Goal: Task Accomplishment & Management: Use online tool/utility

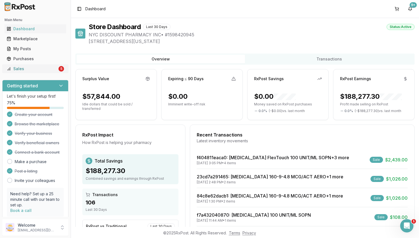
click at [26, 68] on div "Sales" at bounding box center [32, 69] width 51 height 6
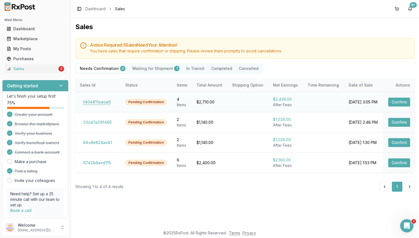
click at [97, 101] on button "f404811eaca0" at bounding box center [97, 101] width 34 height 9
click at [103, 105] on button "f404811eaca0" at bounding box center [97, 101] width 34 height 9
click at [103, 101] on button "f404811eaca0" at bounding box center [97, 101] width 34 height 9
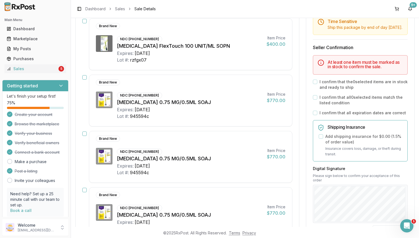
scroll to position [82, 0]
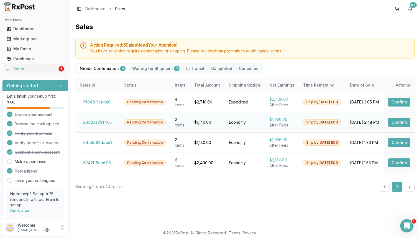
click at [104, 119] on button "23cd7a291465" at bounding box center [97, 122] width 35 height 9
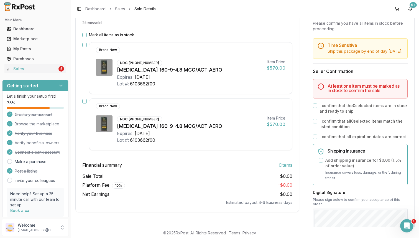
scroll to position [99, 0]
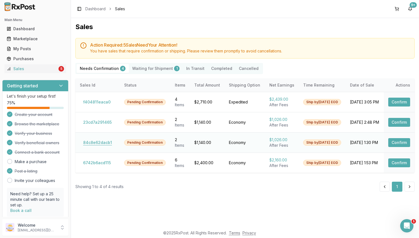
click at [106, 138] on button "84c8e62dacb1" at bounding box center [97, 142] width 35 height 9
click at [104, 141] on button "84c8e62dacb1" at bounding box center [97, 142] width 35 height 9
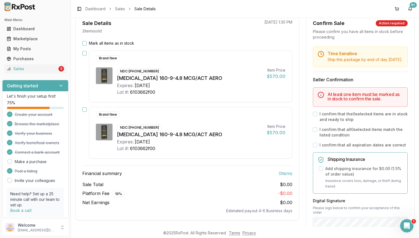
scroll to position [64, 0]
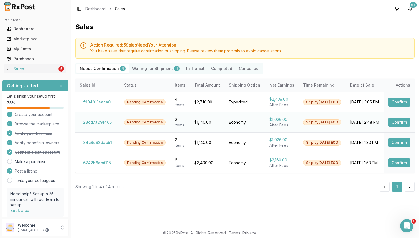
click at [94, 118] on button "23cd7a291465" at bounding box center [97, 122] width 35 height 9
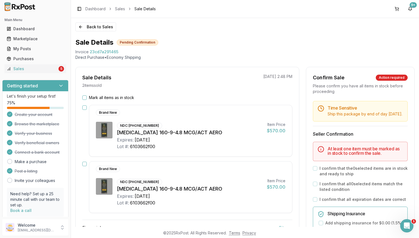
click at [96, 122] on div "NDC: [PHONE_NUMBER] [MEDICAL_DATA] 160-9-4.8 MCG/ACT AERO Expires: [DATE] Lot #…" at bounding box center [190, 136] width 203 height 28
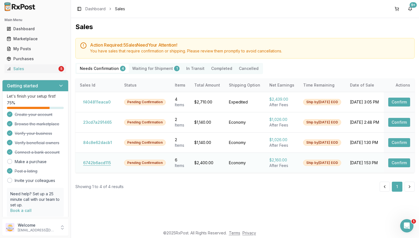
click at [94, 160] on button "6742b6acd115" at bounding box center [97, 162] width 34 height 9
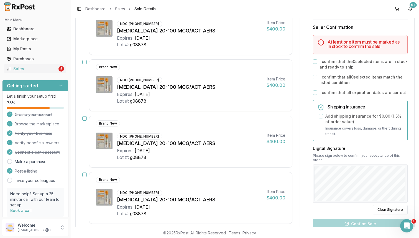
scroll to position [217, 0]
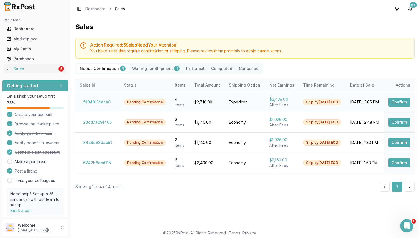
click at [98, 101] on button "f404811eaca0" at bounding box center [97, 101] width 34 height 9
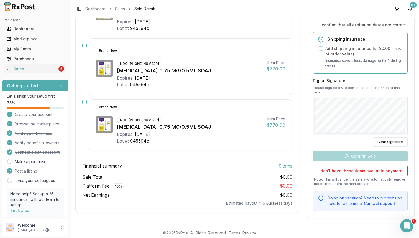
scroll to position [175, 0]
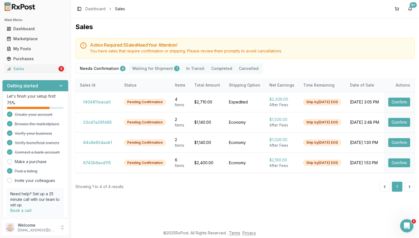
click at [150, 65] on Shipment "Waiting for Shipment 1" at bounding box center [156, 68] width 54 height 9
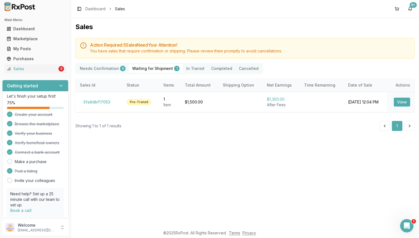
click at [150, 68] on Shipment "Waiting for Shipment 1" at bounding box center [156, 68] width 54 height 9
click at [100, 105] on button "3fa8dbf17053" at bounding box center [97, 101] width 34 height 9
click at [98, 101] on button "3fa8dbf17053" at bounding box center [97, 101] width 34 height 9
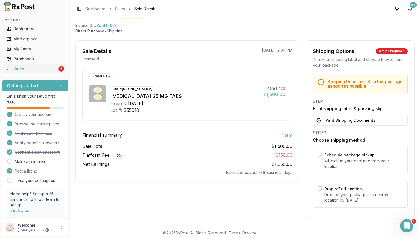
scroll to position [26, 0]
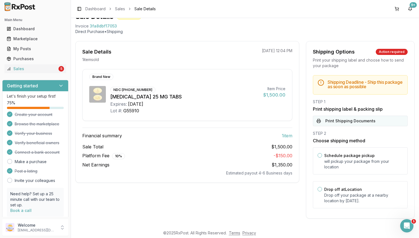
click at [368, 122] on button "Print Shipping Documents" at bounding box center [360, 120] width 95 height 11
